Goal: Transaction & Acquisition: Purchase product/service

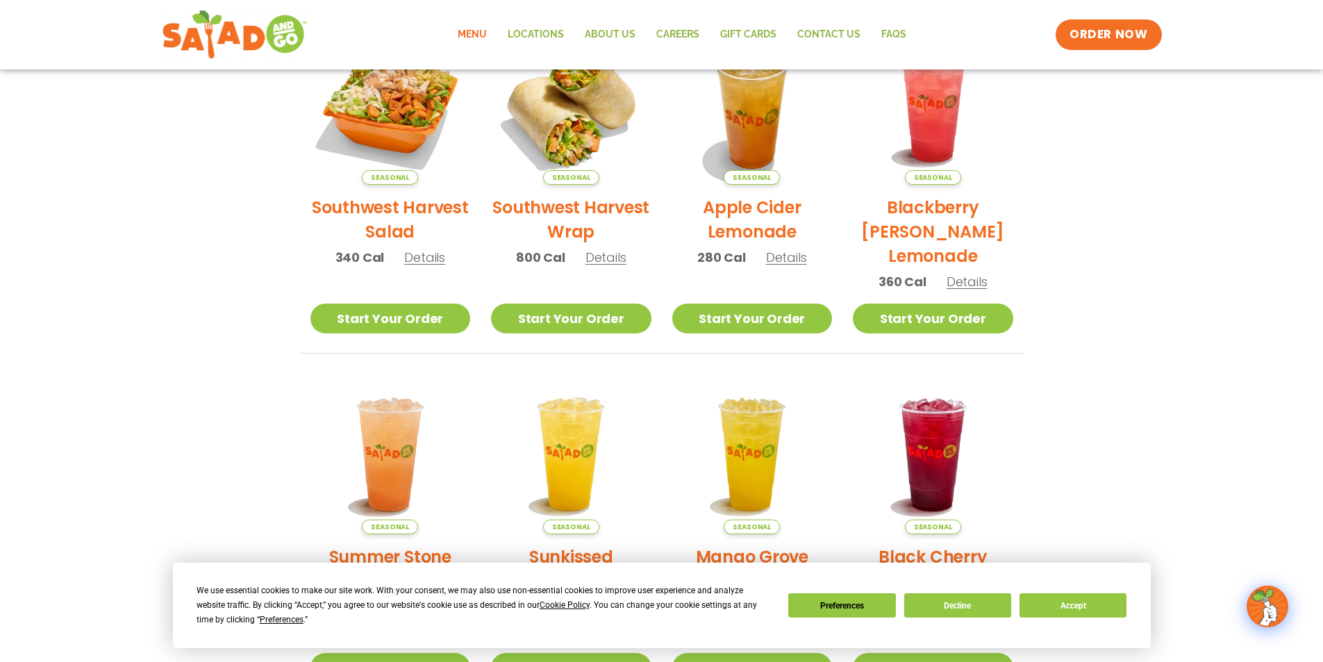
scroll to position [21, 0]
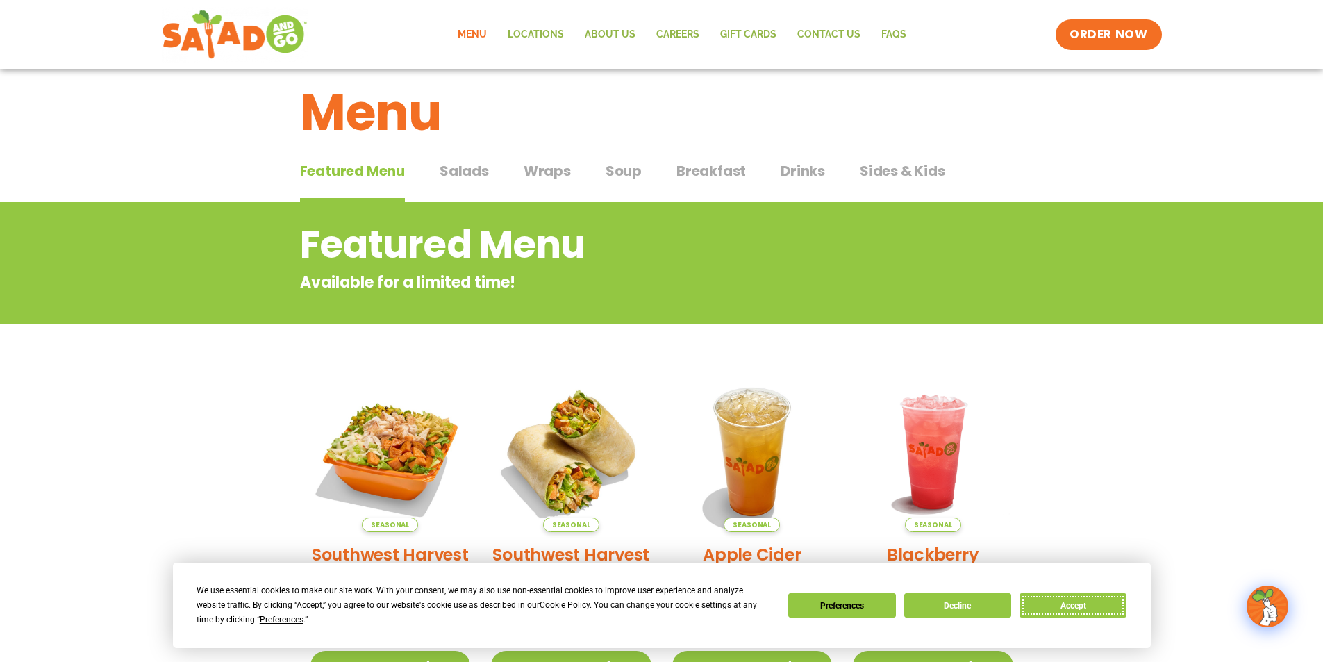
click at [1059, 598] on button "Accept" at bounding box center [1073, 605] width 107 height 24
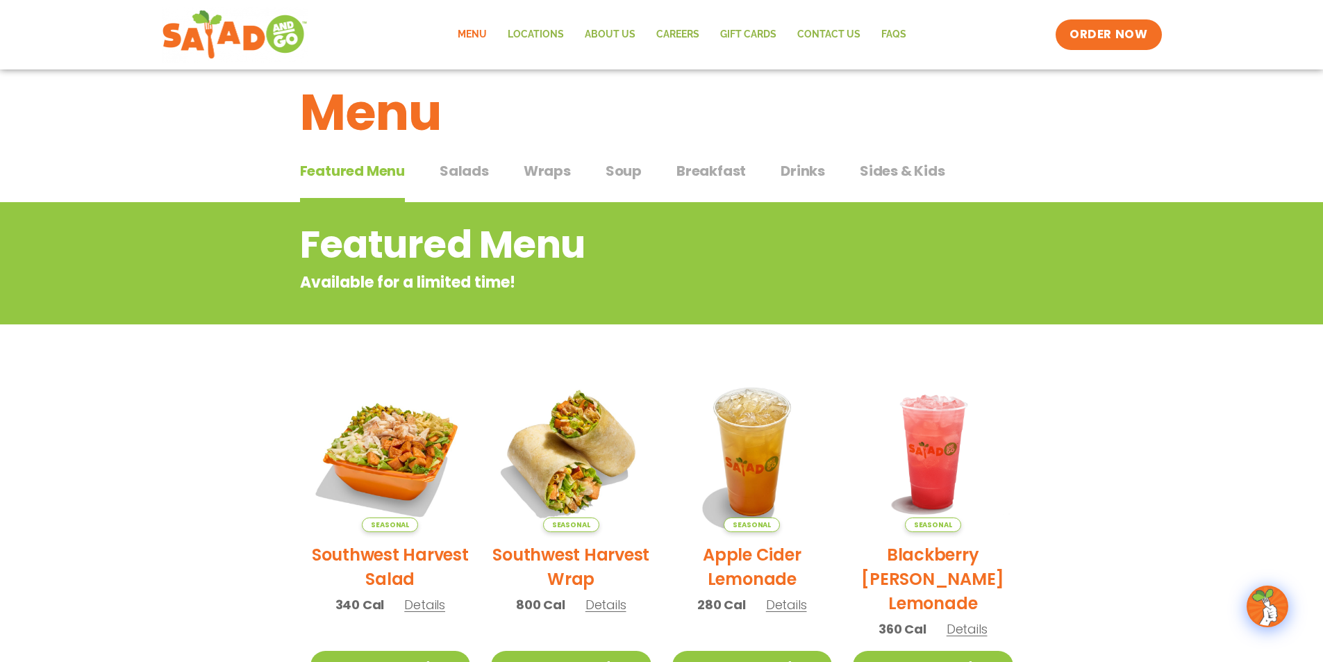
click at [721, 179] on span "Breakfast" at bounding box center [711, 170] width 69 height 21
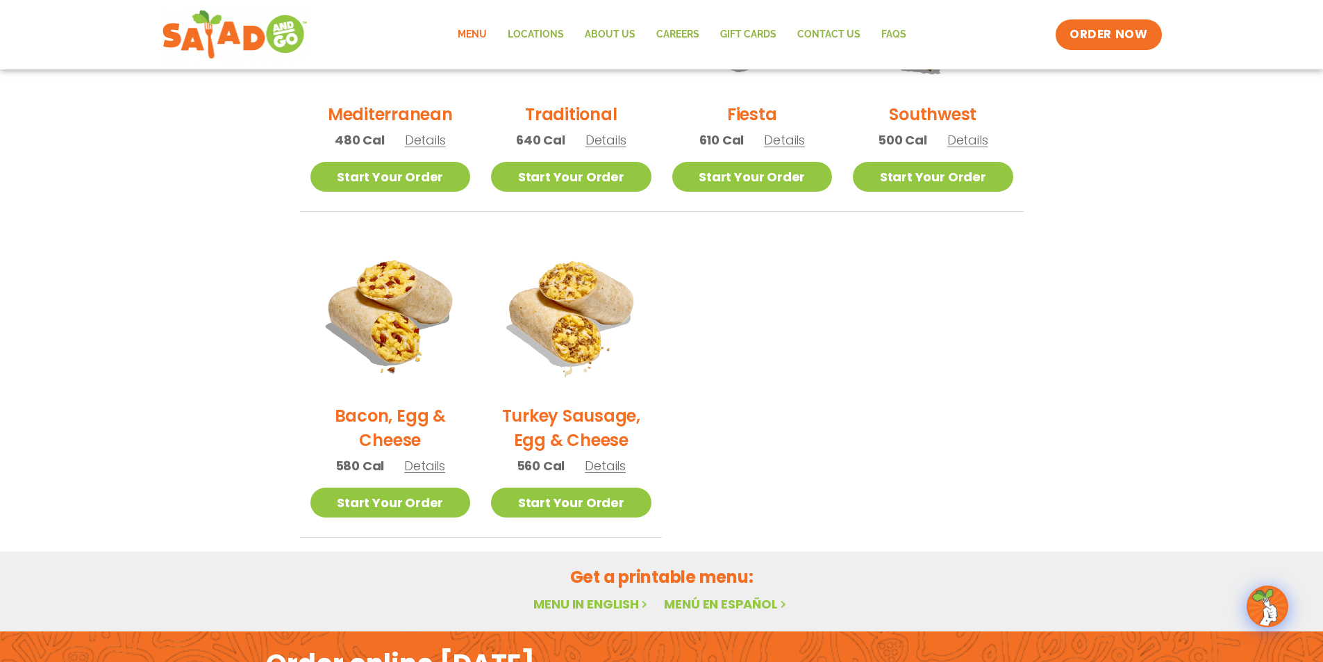
scroll to position [90, 0]
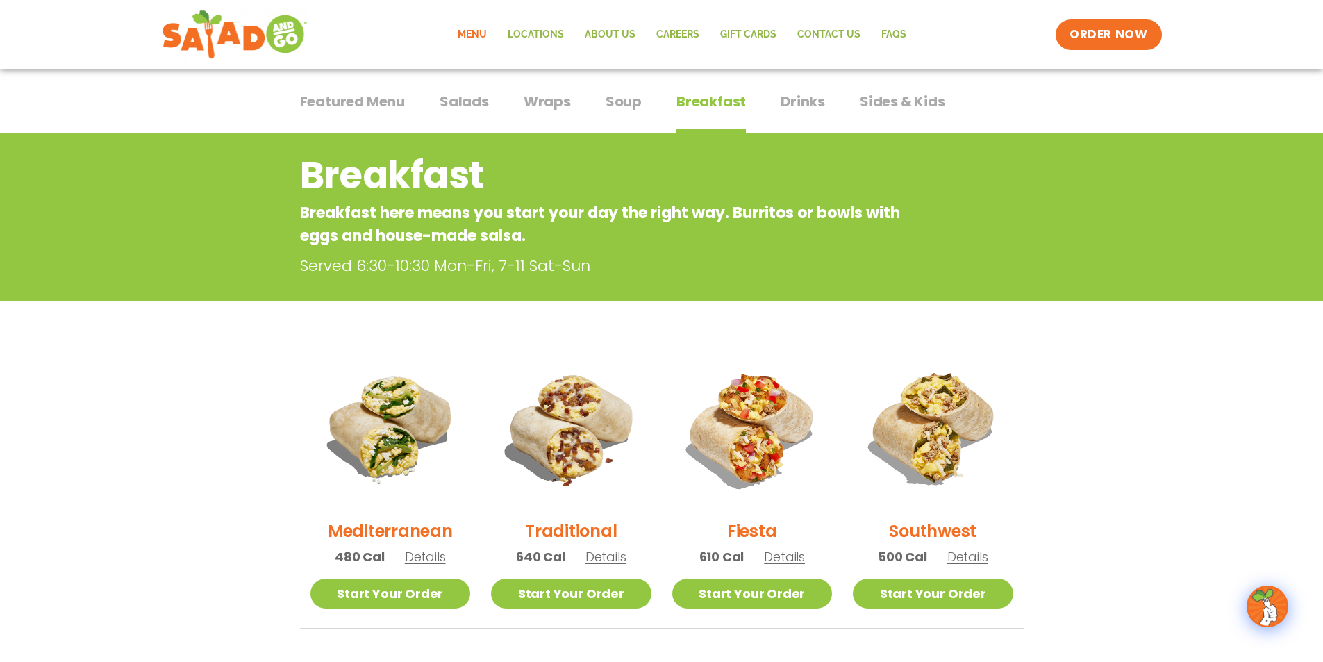
click at [374, 106] on span "Featured Menu" at bounding box center [352, 101] width 105 height 21
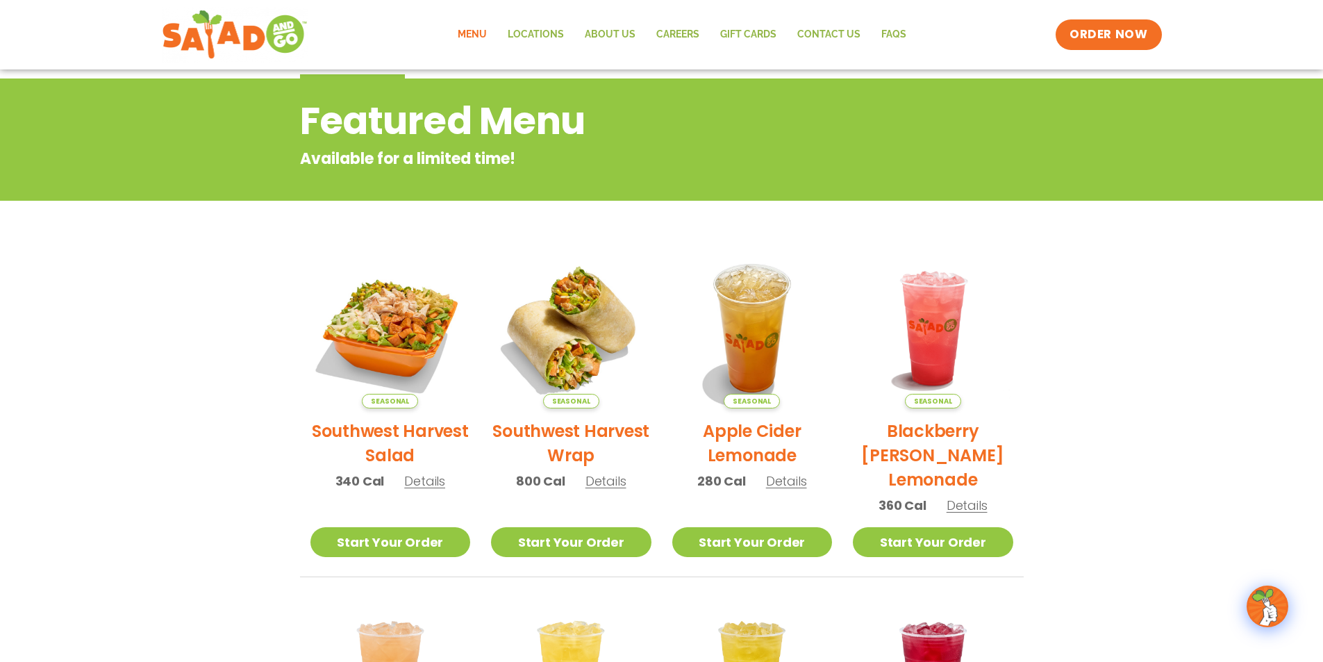
scroll to position [21, 0]
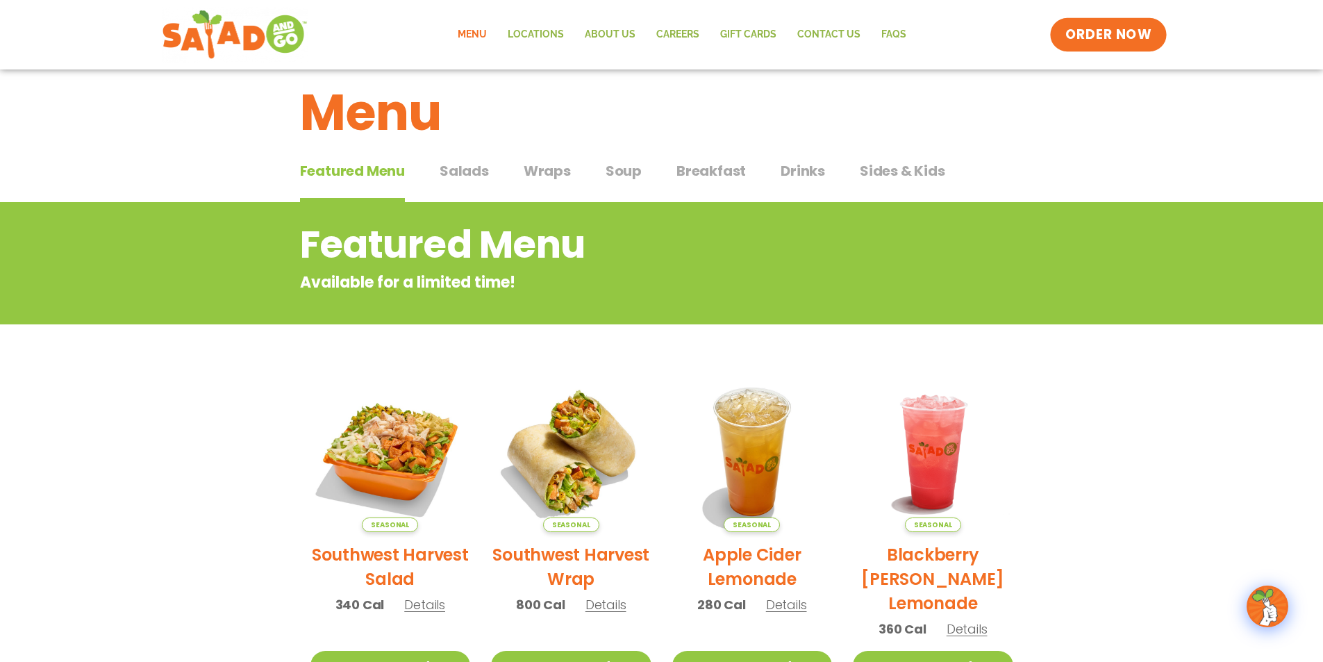
click at [1119, 27] on span "ORDER NOW" at bounding box center [1108, 35] width 86 height 18
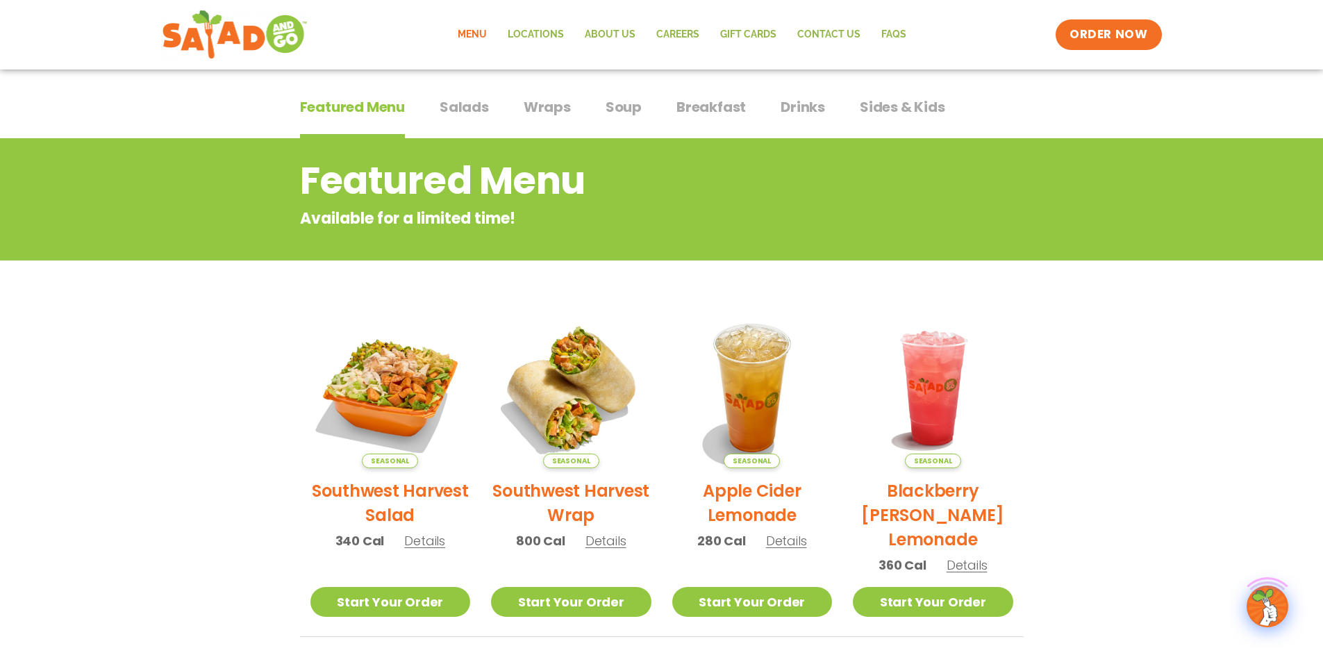
scroll to position [278, 0]
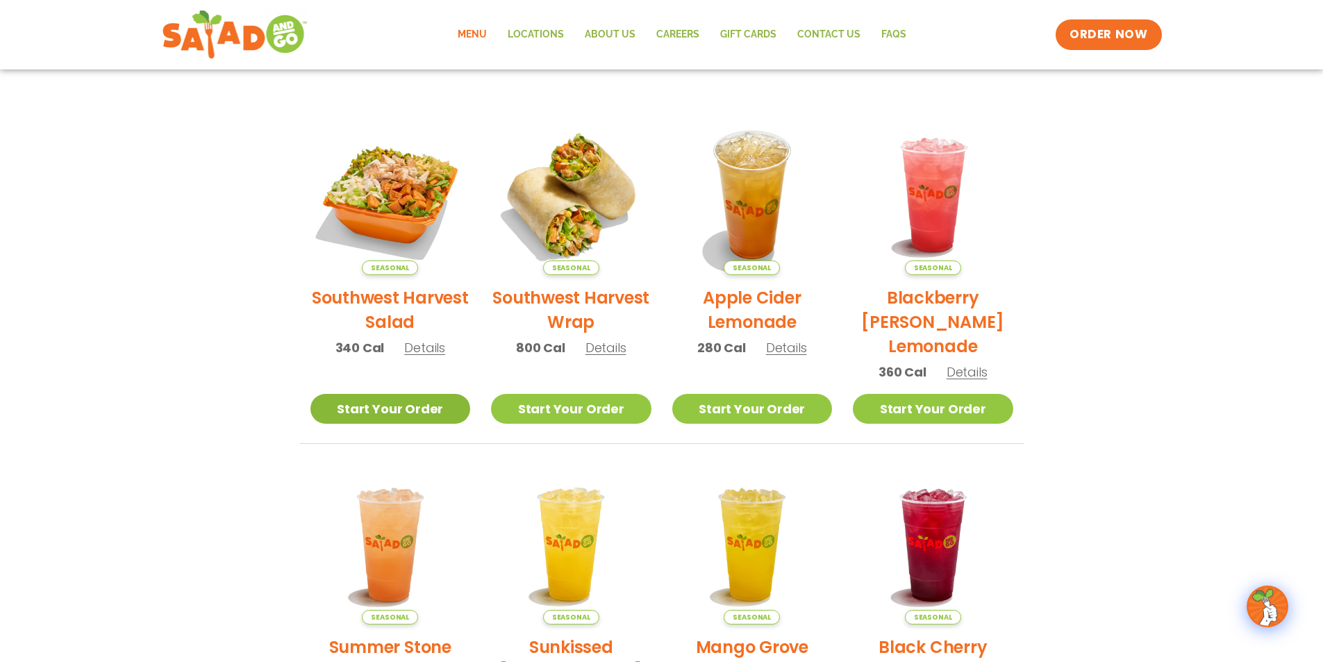
click at [394, 407] on link "Start Your Order" at bounding box center [390, 409] width 160 height 30
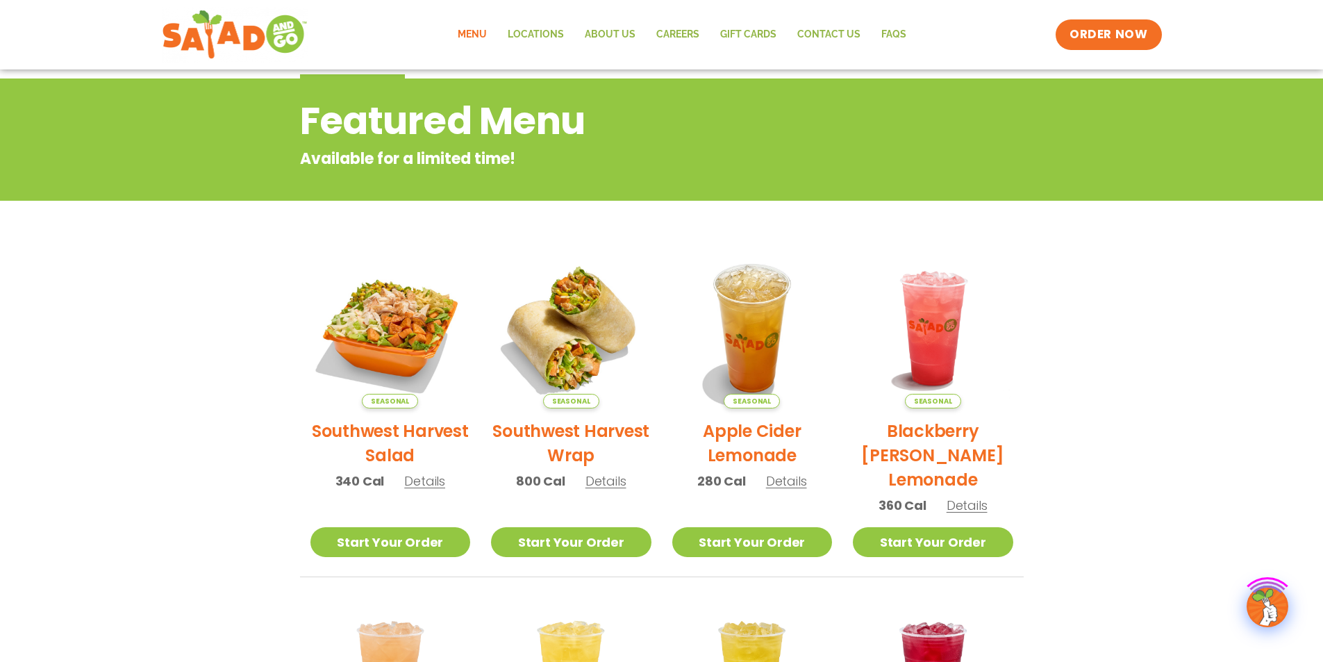
scroll to position [278, 0]
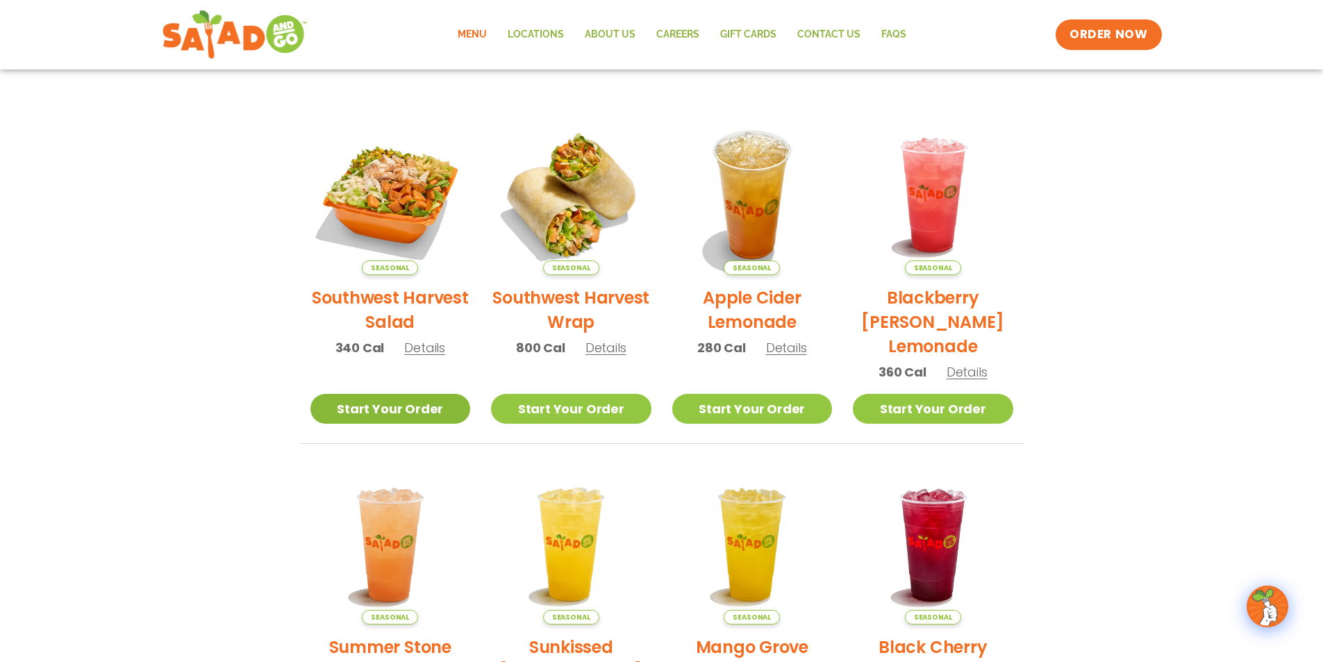
click at [386, 415] on link "Start Your Order" at bounding box center [390, 409] width 160 height 30
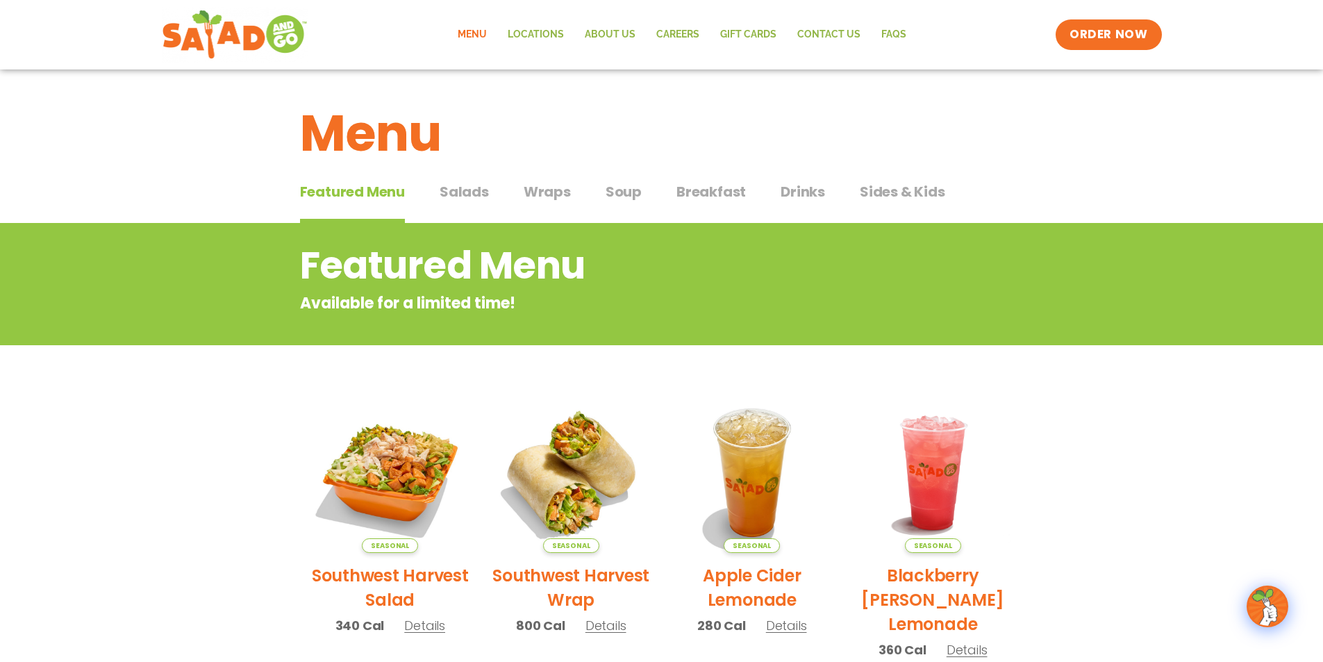
click at [475, 194] on span "Salads" at bounding box center [464, 191] width 49 height 21
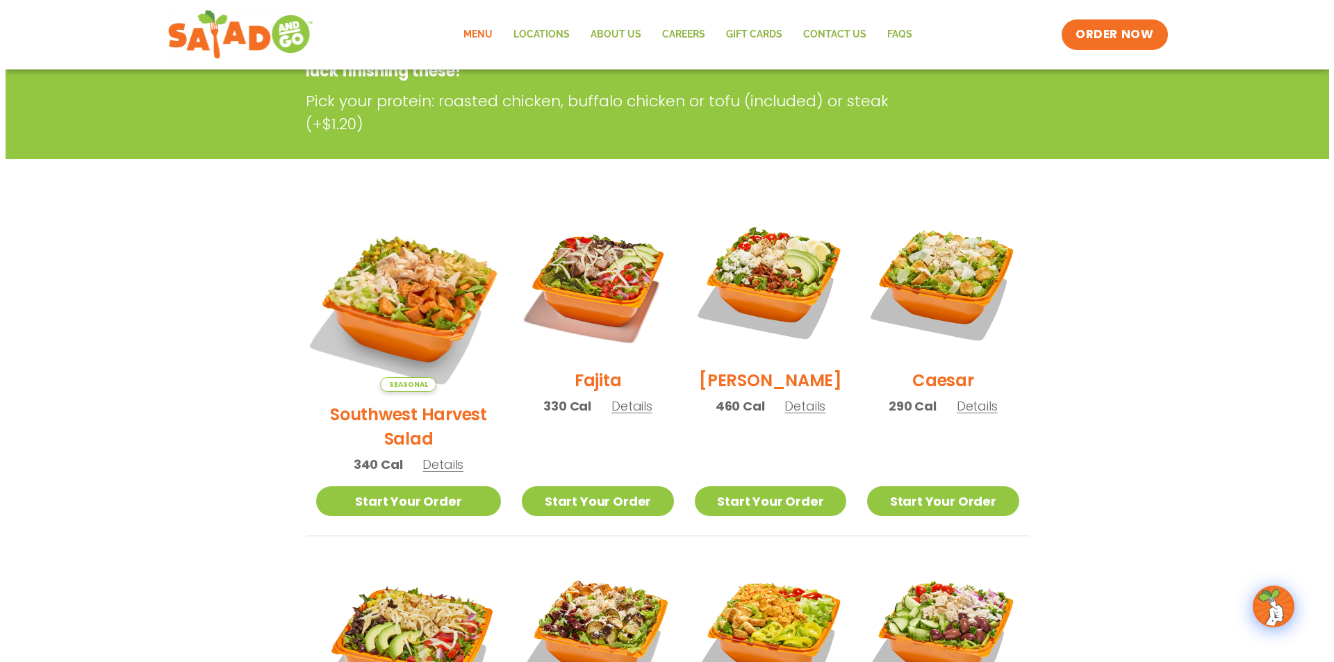
scroll to position [208, 0]
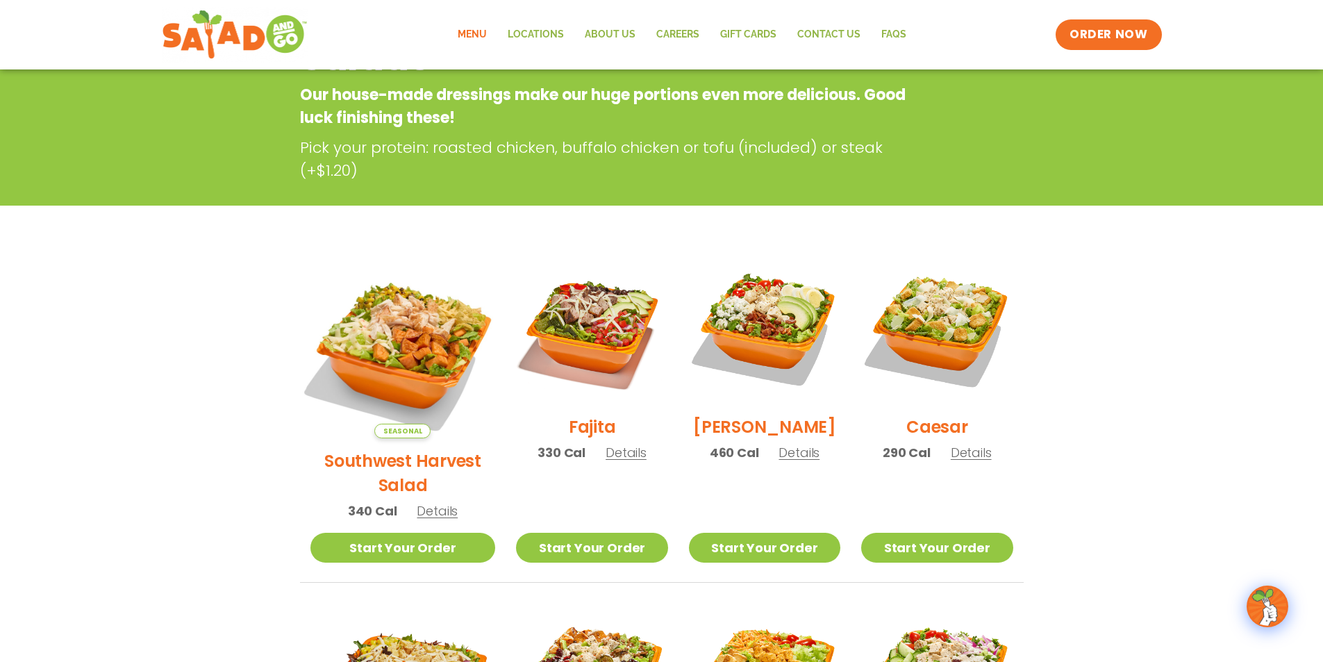
click at [382, 335] on img at bounding box center [402, 345] width 217 height 217
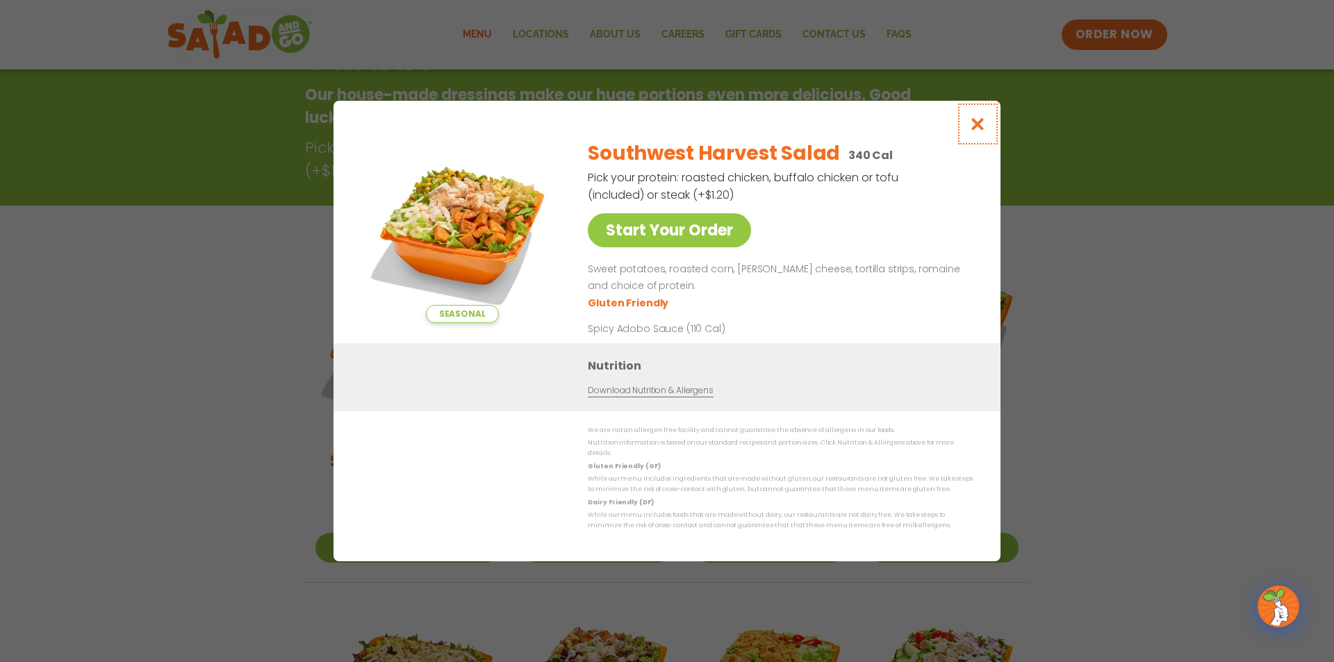
click at [970, 131] on icon "Close modal" at bounding box center [977, 124] width 17 height 15
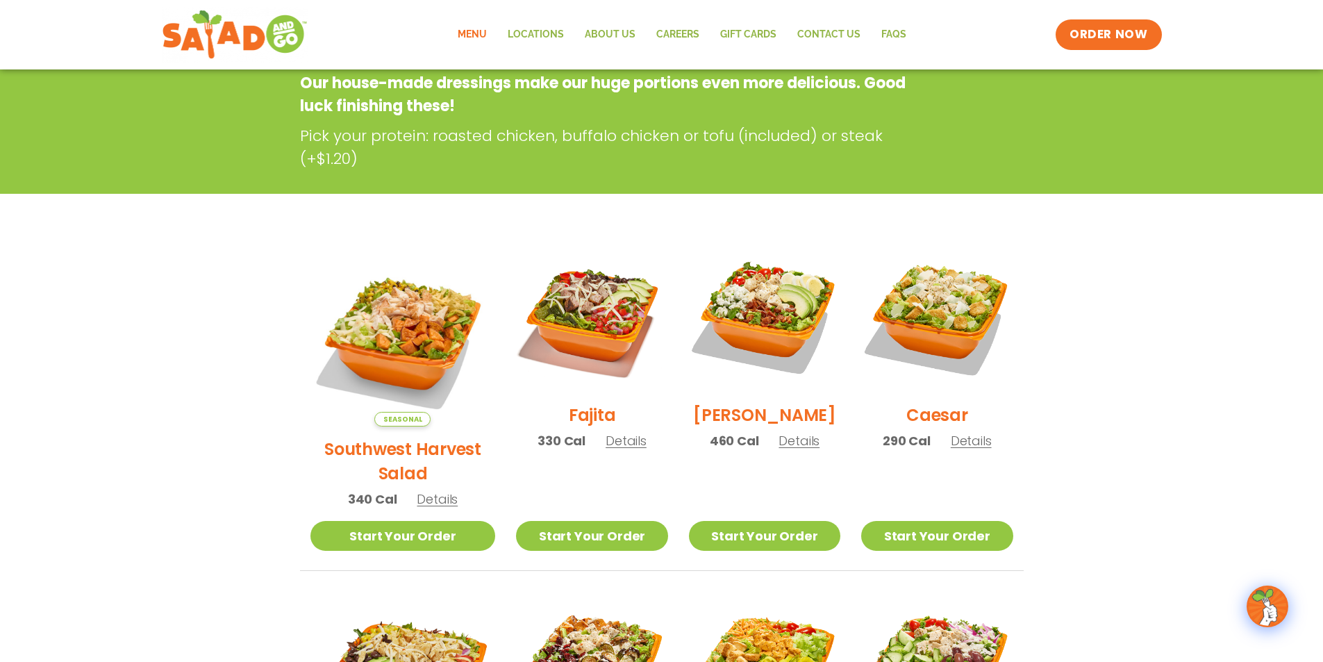
scroll to position [223, 0]
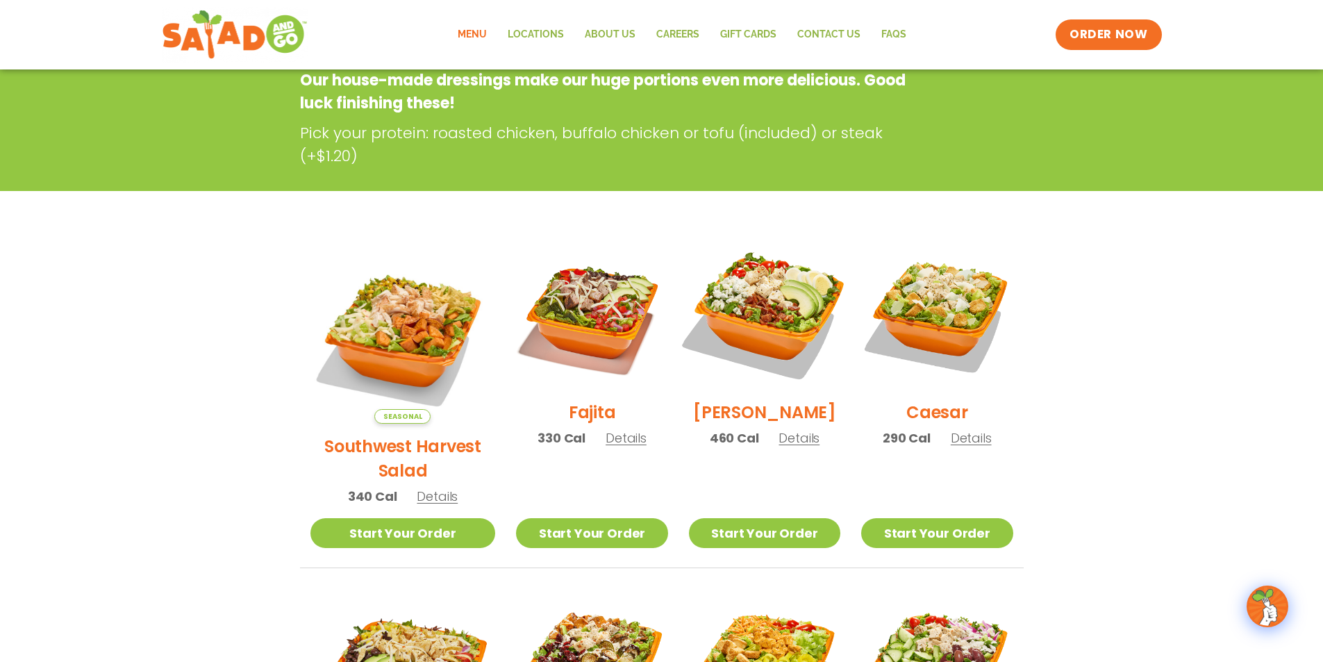
click at [775, 342] on img at bounding box center [765, 314] width 178 height 178
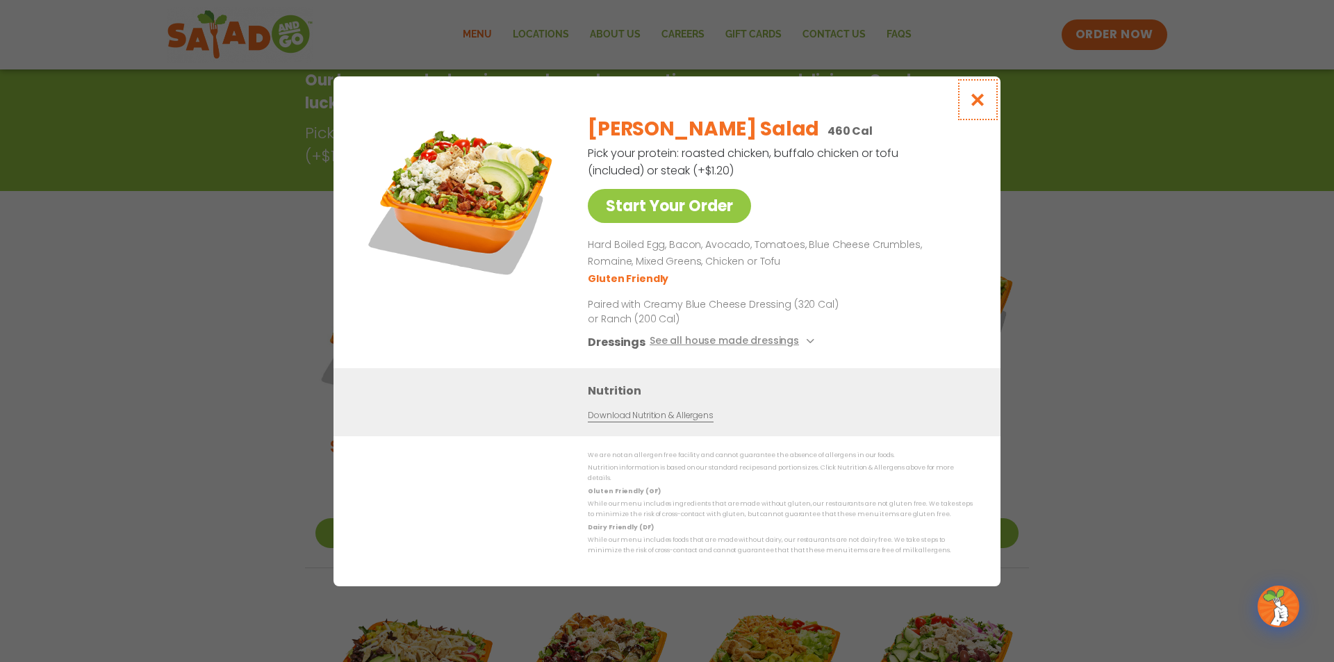
click at [971, 103] on icon "Close modal" at bounding box center [977, 99] width 17 height 15
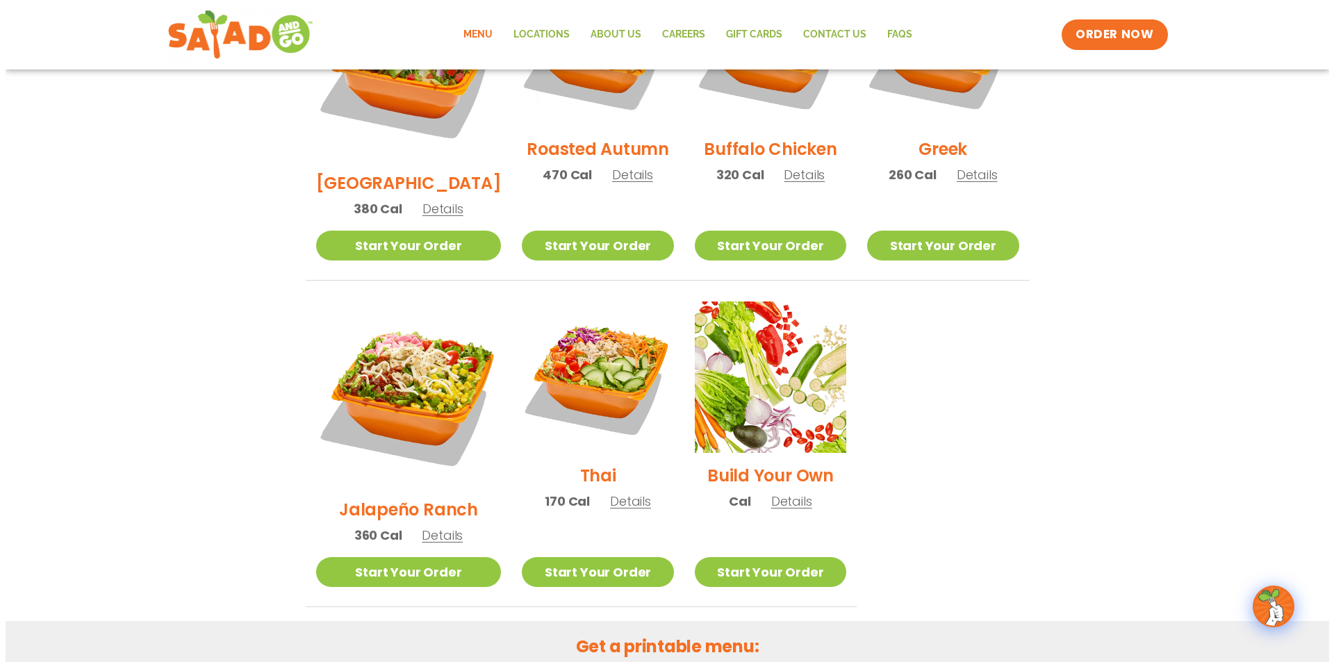
scroll to position [735, 0]
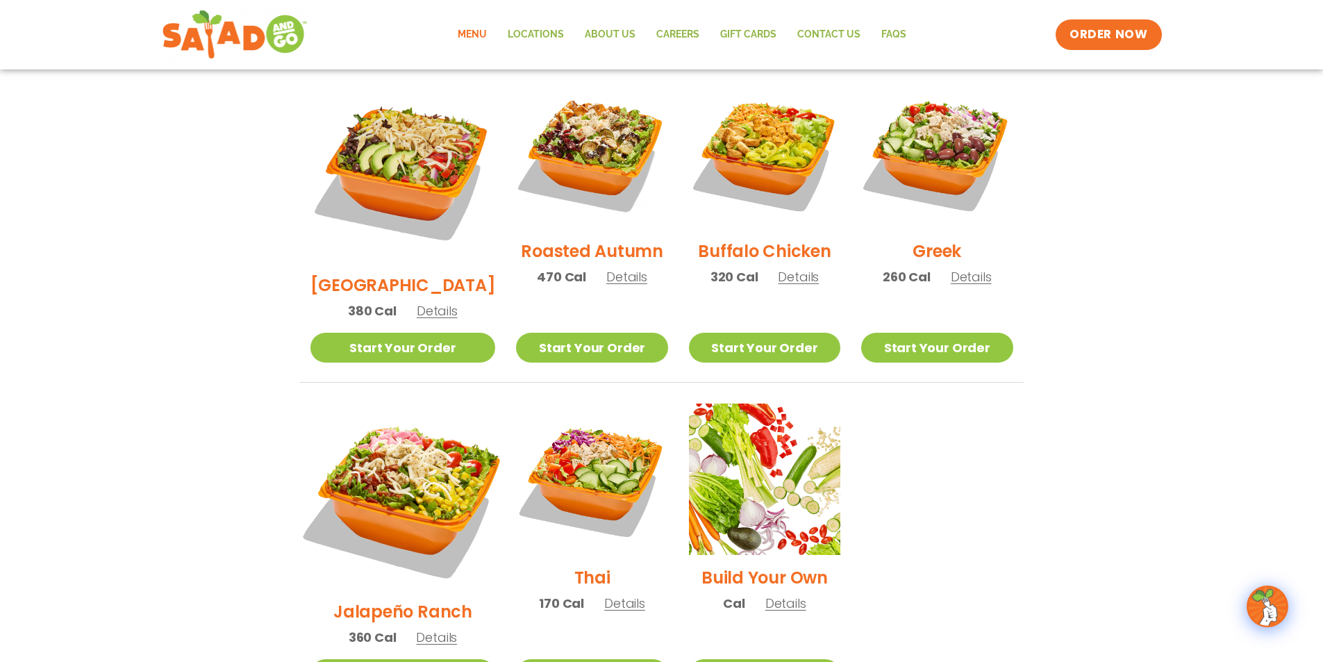
click at [417, 445] on img at bounding box center [402, 496] width 217 height 217
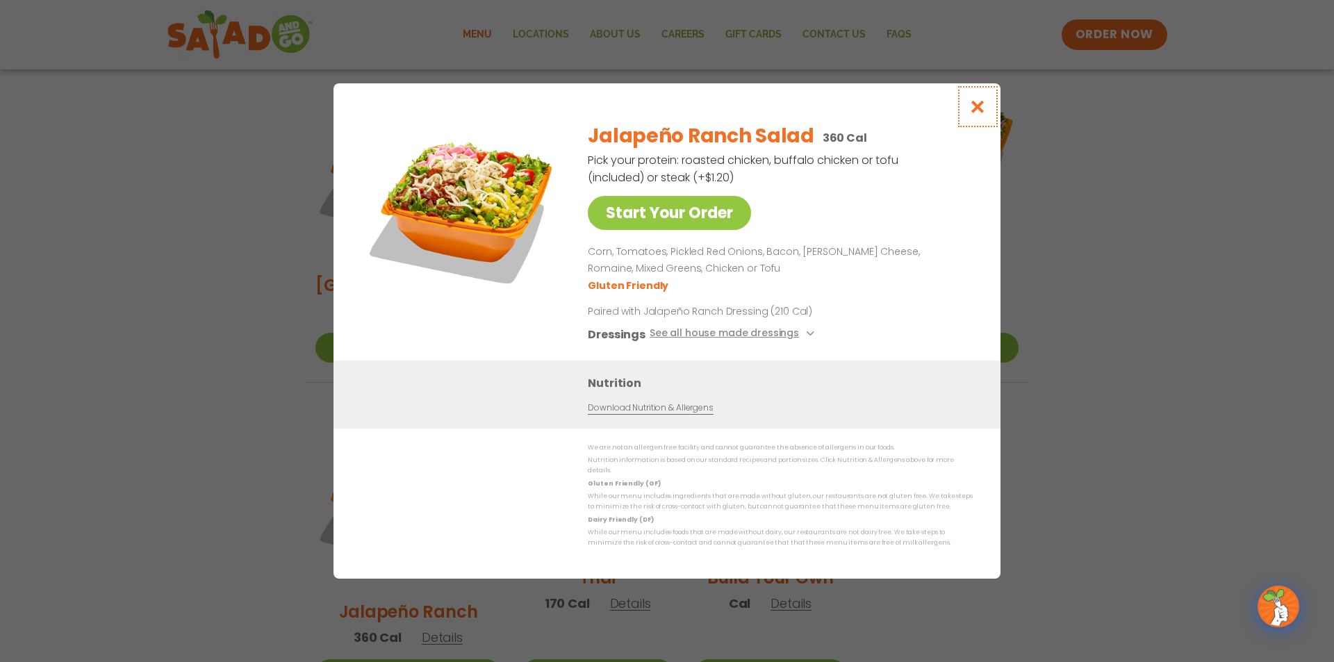
click at [981, 114] on icon "Close modal" at bounding box center [977, 106] width 17 height 15
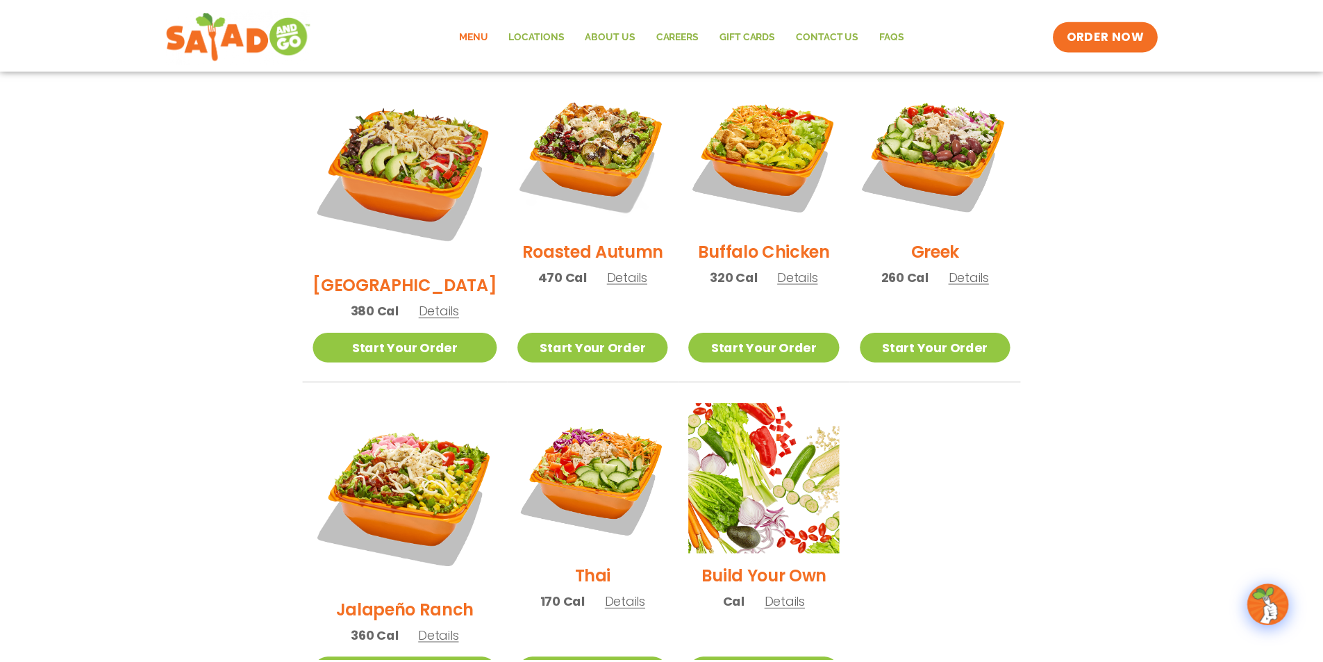
scroll to position [706, 0]
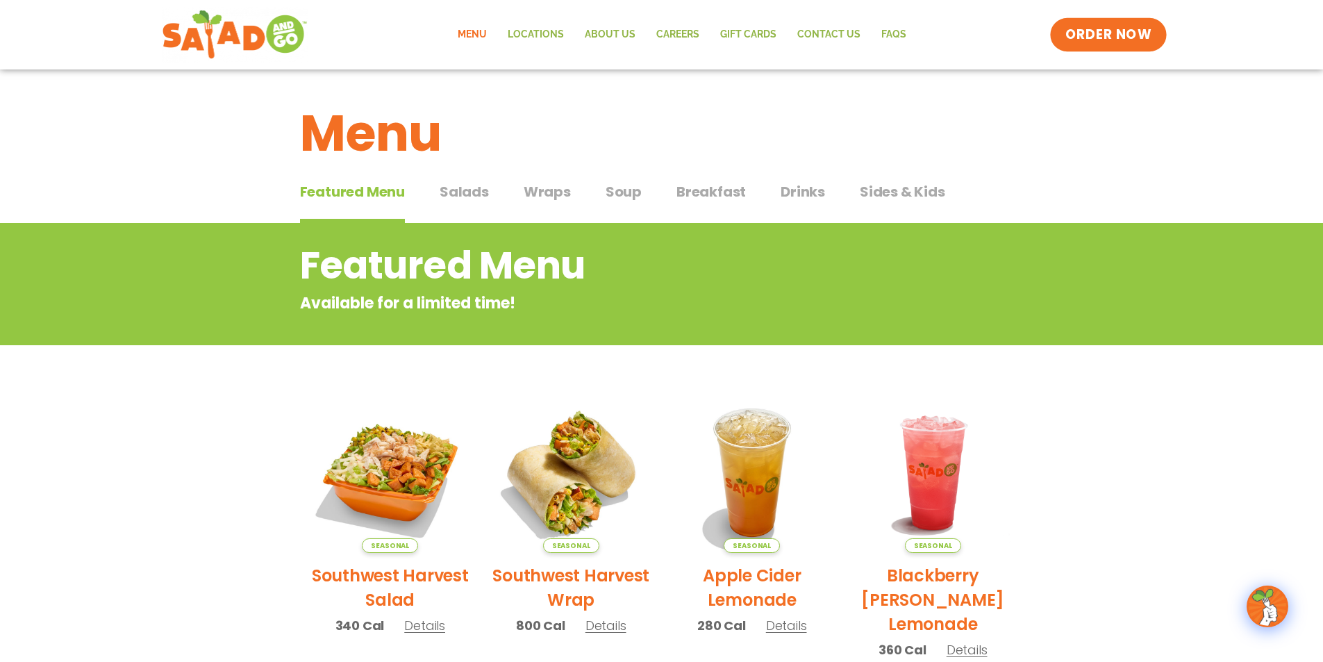
click at [1119, 35] on span "ORDER NOW" at bounding box center [1108, 35] width 86 height 18
